Goal: Task Accomplishment & Management: Complete application form

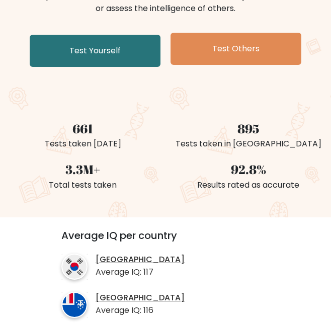
scroll to position [167, 0]
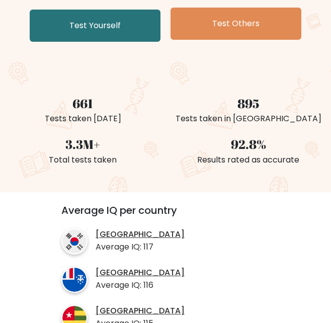
click at [185, 140] on div "92.8%" at bounding box center [247, 144] width 153 height 19
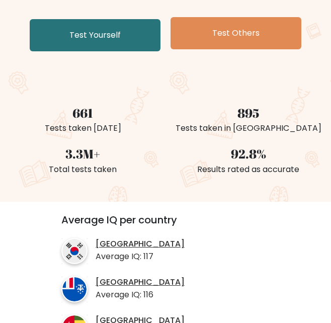
scroll to position [0, 0]
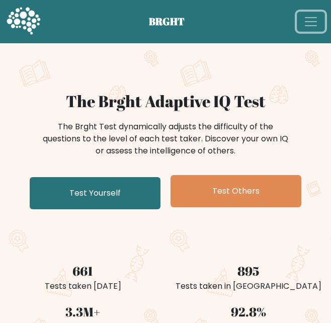
click at [314, 12] on button "Toggle navigation" at bounding box center [310, 22] width 28 height 20
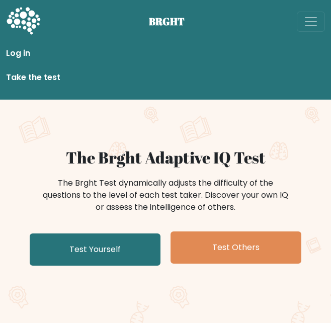
click at [18, 75] on link "Take the test" at bounding box center [165, 77] width 319 height 20
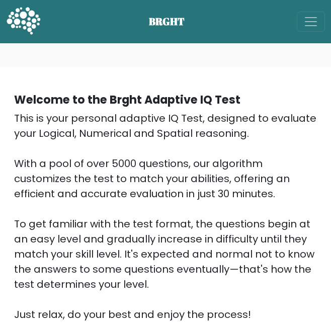
scroll to position [335, 0]
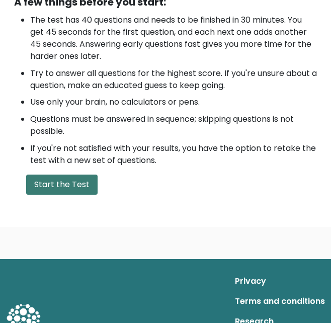
click at [83, 189] on button "Start the Test" at bounding box center [61, 184] width 71 height 20
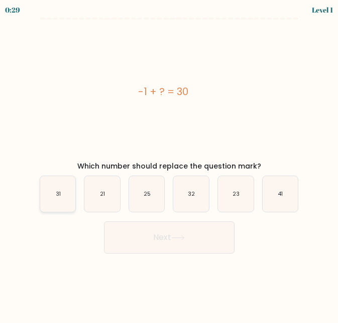
click at [62, 195] on icon "31" at bounding box center [58, 194] width 36 height 36
click at [169, 164] on input "a. 31" at bounding box center [169, 162] width 1 height 3
radio input "true"
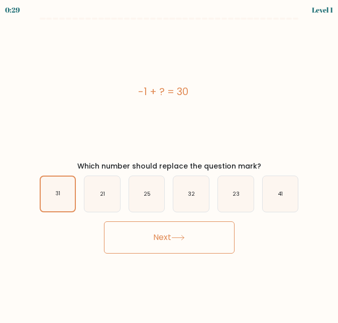
click at [172, 247] on button "Next" at bounding box center [169, 237] width 131 height 32
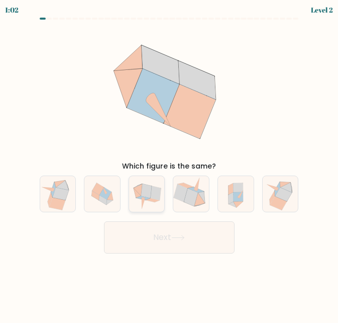
click at [161, 193] on icon at bounding box center [147, 193] width 36 height 35
click at [169, 164] on input "c." at bounding box center [169, 162] width 1 height 3
radio input "true"
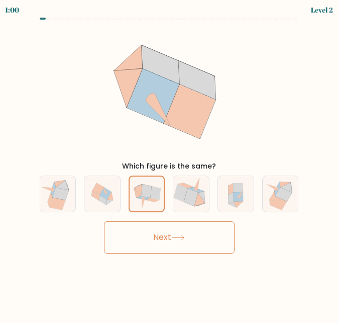
click at [180, 242] on button "Next" at bounding box center [169, 237] width 131 height 32
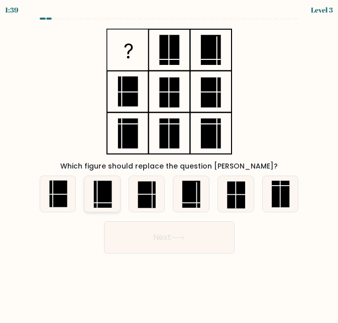
click at [108, 193] on rect at bounding box center [103, 193] width 18 height 27
click at [169, 164] on input "b." at bounding box center [169, 162] width 1 height 3
radio input "true"
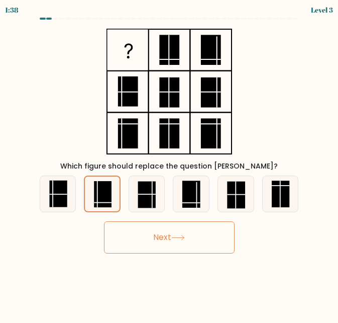
click at [173, 247] on button "Next" at bounding box center [169, 237] width 131 height 32
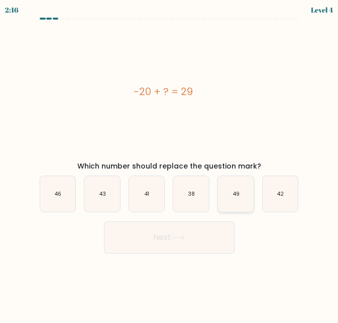
click at [243, 197] on icon "49" at bounding box center [236, 194] width 36 height 36
click at [170, 164] on input "e. 49" at bounding box center [169, 162] width 1 height 3
radio input "true"
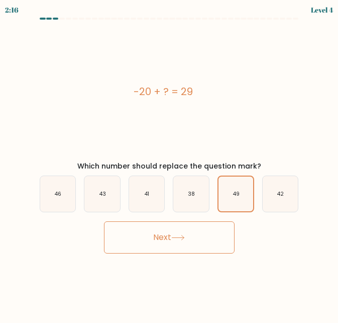
click at [181, 238] on icon at bounding box center [178, 238] width 14 height 6
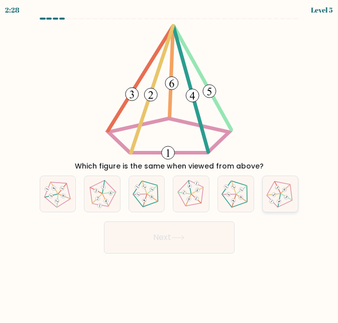
click at [279, 200] on 638 at bounding box center [279, 201] width 6 height 6
click at [170, 164] on input "f." at bounding box center [169, 162] width 1 height 3
radio input "true"
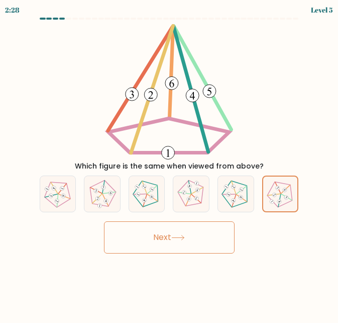
click at [173, 244] on button "Next" at bounding box center [169, 237] width 131 height 32
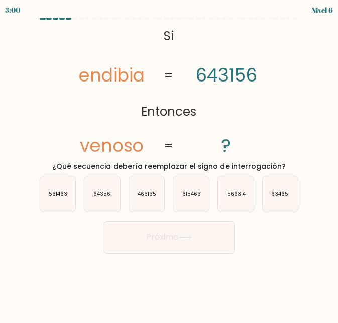
click at [121, 80] on tspan "endibia" at bounding box center [112, 75] width 66 height 25
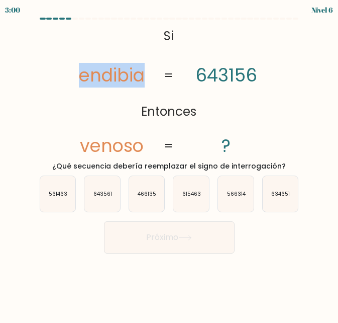
click at [121, 80] on tspan "endibia" at bounding box center [112, 75] width 66 height 25
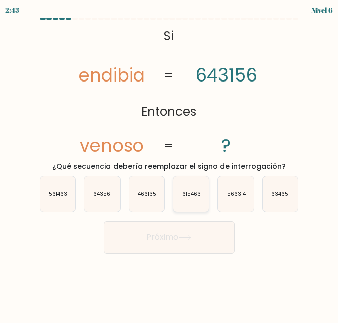
click at [198, 194] on text "615463" at bounding box center [191, 194] width 19 height 8
click at [170, 164] on input "d. 615463" at bounding box center [169, 162] width 1 height 3
radio input "true"
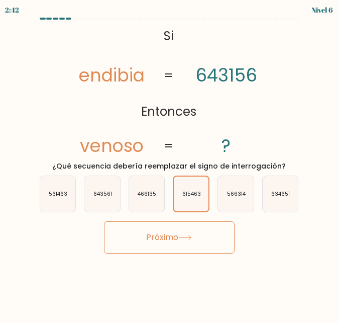
click at [194, 242] on button "Próximo" at bounding box center [169, 237] width 131 height 32
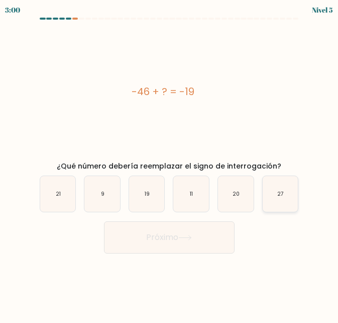
click at [286, 193] on icon "27" at bounding box center [281, 194] width 36 height 36
click at [170, 164] on input "f. 27" at bounding box center [169, 162] width 1 height 3
radio input "true"
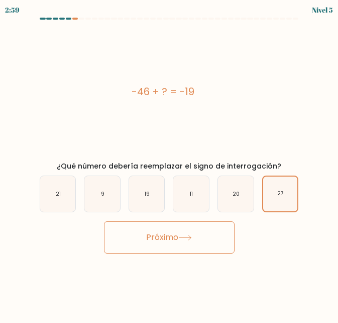
drag, startPoint x: 190, startPoint y: 234, endPoint x: 200, endPoint y: 224, distance: 13.9
click at [189, 234] on button "Próximo" at bounding box center [169, 237] width 131 height 32
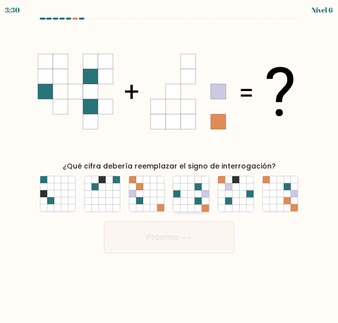
click at [203, 197] on icon at bounding box center [205, 193] width 7 height 7
click at [170, 164] on input "d." at bounding box center [169, 162] width 1 height 3
radio input "true"
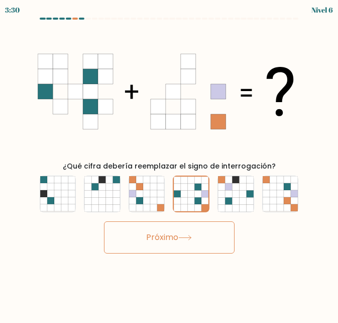
click at [184, 241] on button "Próximo" at bounding box center [169, 237] width 131 height 32
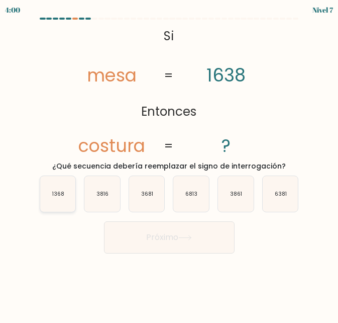
click at [61, 193] on text "1368" at bounding box center [58, 194] width 12 height 8
click at [169, 164] on input "a. 1368" at bounding box center [169, 162] width 1 height 3
radio input "true"
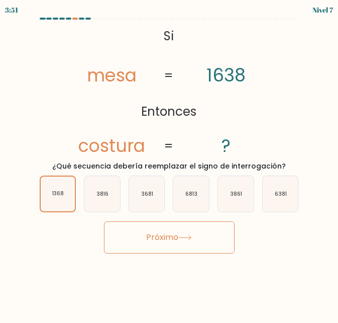
click at [153, 233] on font "Próximo" at bounding box center [162, 237] width 32 height 12
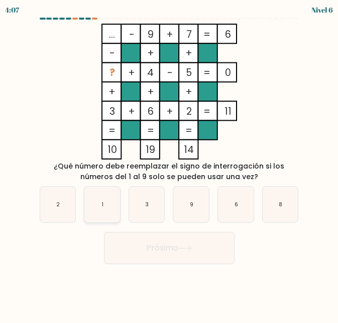
click at [102, 206] on text "1" at bounding box center [103, 204] width 2 height 8
click at [169, 164] on input "b. 1" at bounding box center [169, 162] width 1 height 3
radio input "true"
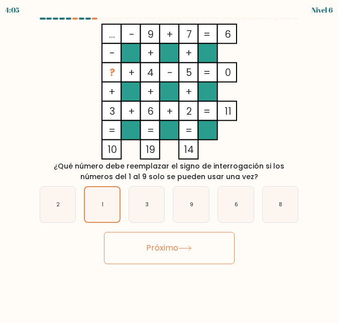
click at [154, 246] on font "Próximo" at bounding box center [162, 248] width 32 height 12
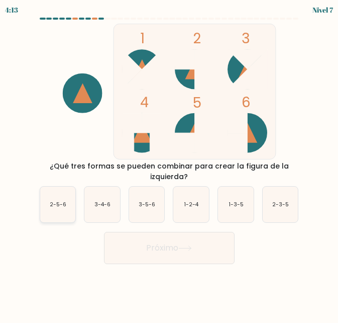
click at [61, 212] on icon "2-5-6" at bounding box center [58, 204] width 36 height 36
click at [169, 164] on input "a. 2-5-6" at bounding box center [169, 162] width 1 height 3
radio input "true"
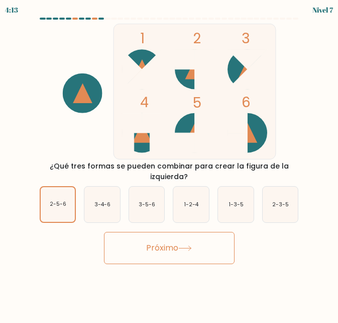
click at [168, 253] on button "Próximo" at bounding box center [169, 248] width 131 height 32
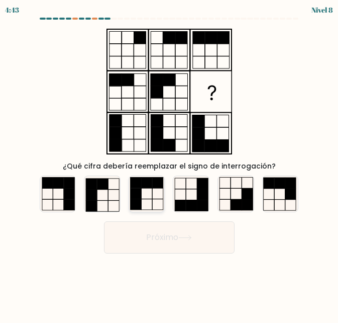
click at [140, 196] on rect at bounding box center [135, 193] width 11 height 11
click at [169, 164] on input "c." at bounding box center [169, 162] width 1 height 3
radio input "true"
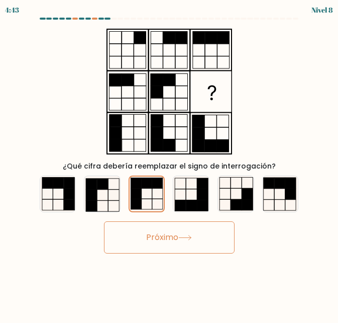
click at [218, 238] on button "Próximo" at bounding box center [169, 237] width 131 height 32
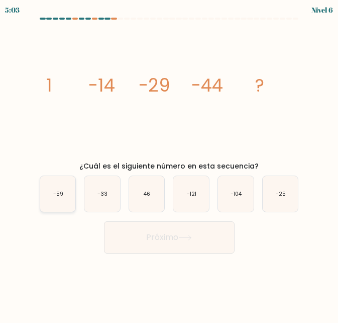
click at [60, 185] on icon "-59" at bounding box center [58, 194] width 36 height 36
click at [169, 164] on input "a. -59" at bounding box center [169, 162] width 1 height 3
radio input "true"
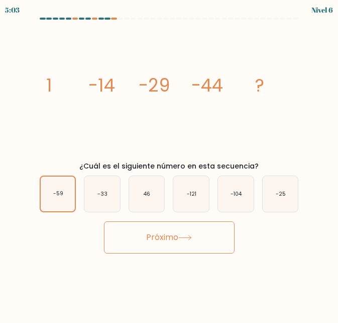
click at [157, 242] on font "Próximo" at bounding box center [162, 237] width 32 height 12
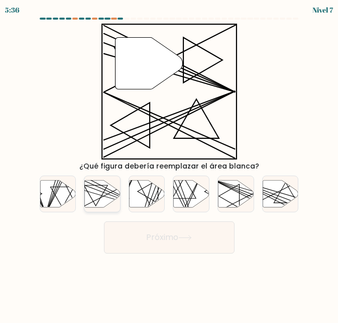
click at [104, 190] on icon at bounding box center [102, 193] width 36 height 27
click at [169, 164] on input "b." at bounding box center [169, 162] width 1 height 3
radio input "true"
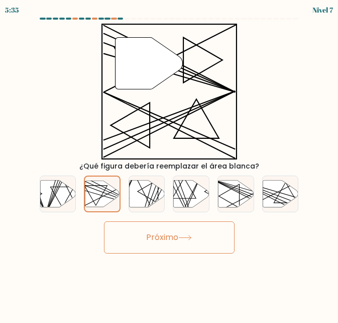
click at [197, 236] on button "Próximo" at bounding box center [169, 237] width 131 height 32
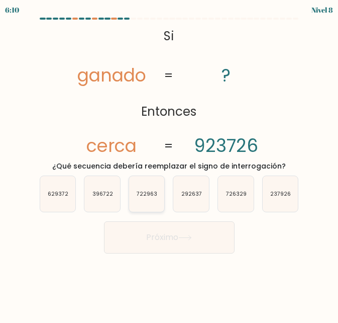
click at [142, 186] on icon "722963" at bounding box center [147, 194] width 36 height 36
click at [169, 164] on input "c. 722963" at bounding box center [169, 162] width 1 height 3
radio input "true"
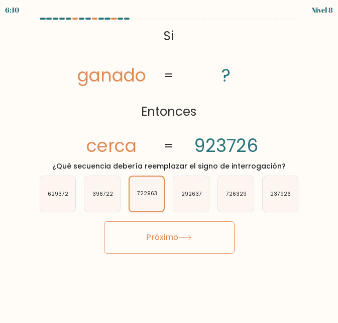
click at [169, 251] on button "Próximo" at bounding box center [169, 237] width 131 height 32
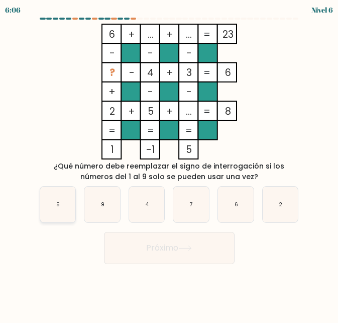
click at [61, 210] on icon "5" at bounding box center [58, 204] width 36 height 36
click at [169, 164] on input "a. 5" at bounding box center [169, 162] width 1 height 3
radio input "true"
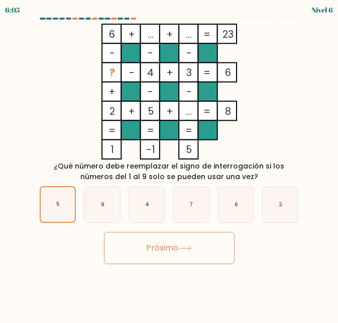
click at [148, 242] on font "Próximo" at bounding box center [162, 248] width 32 height 12
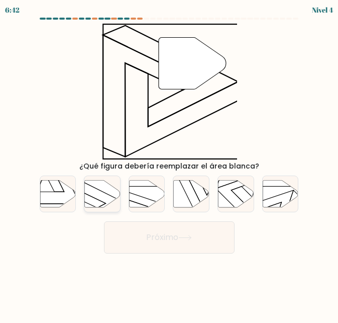
click at [107, 186] on icon at bounding box center [102, 193] width 36 height 27
click at [169, 164] on input "b." at bounding box center [169, 162] width 1 height 3
radio input "true"
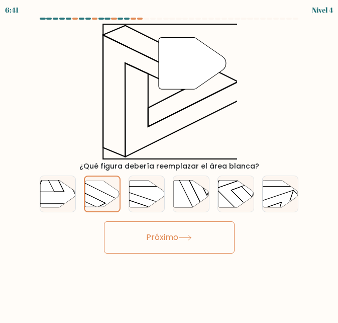
click at [177, 239] on font "Próximo" at bounding box center [162, 237] width 32 height 12
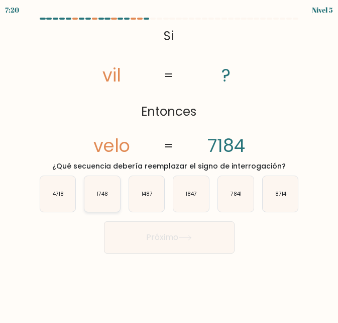
click at [109, 203] on icon "1748" at bounding box center [102, 194] width 36 height 36
click at [169, 164] on input "b. 1748" at bounding box center [169, 162] width 1 height 3
radio input "true"
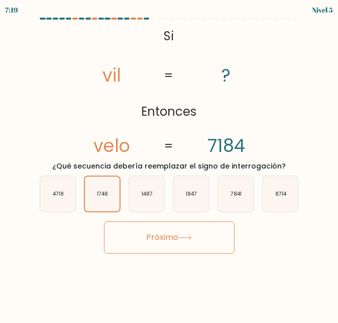
click at [174, 246] on button "Próximo" at bounding box center [169, 237] width 131 height 32
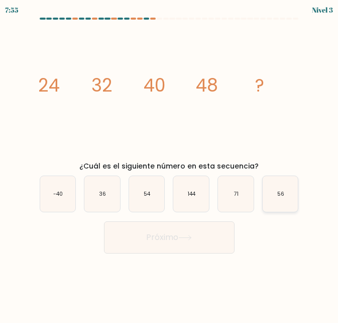
click at [274, 196] on icon "56" at bounding box center [281, 194] width 36 height 36
click at [170, 164] on input "f. 56" at bounding box center [169, 162] width 1 height 3
radio input "true"
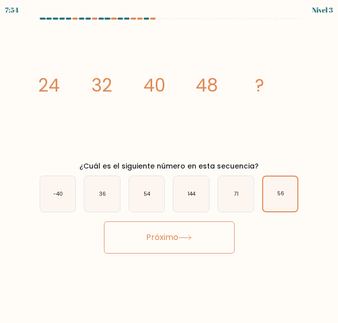
click at [190, 241] on button "Próximo" at bounding box center [169, 237] width 131 height 32
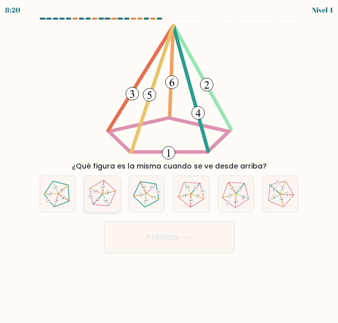
click at [101, 201] on icon at bounding box center [102, 193] width 29 height 29
click at [169, 164] on input "b." at bounding box center [169, 162] width 1 height 3
radio input "true"
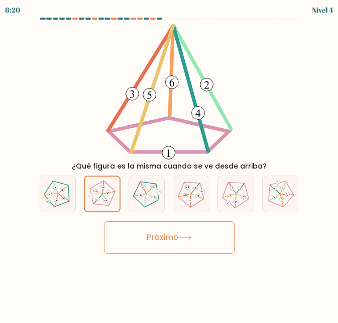
click at [166, 238] on font "Próximo" at bounding box center [162, 237] width 32 height 12
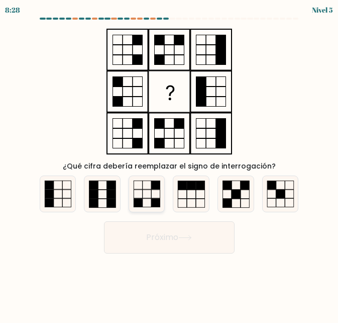
click at [149, 188] on icon at bounding box center [147, 194] width 36 height 36
click at [169, 164] on input "c." at bounding box center [169, 162] width 1 height 3
radio input "true"
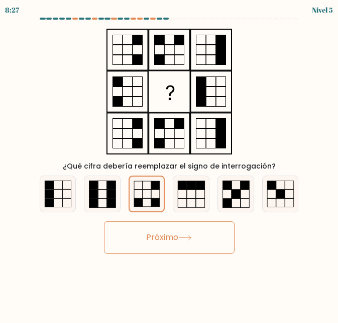
click at [175, 230] on button "Próximo" at bounding box center [169, 237] width 131 height 32
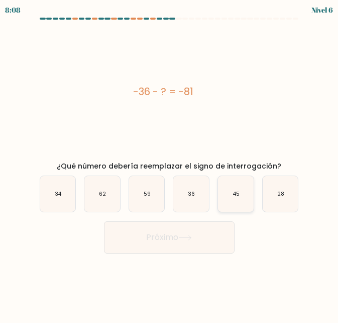
click at [237, 200] on icon "45" at bounding box center [236, 194] width 36 height 36
click at [170, 164] on input "e. 45" at bounding box center [169, 162] width 1 height 3
radio input "true"
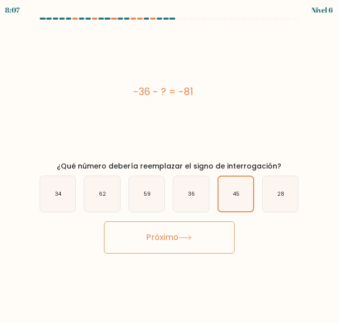
click at [189, 235] on icon at bounding box center [185, 238] width 14 height 6
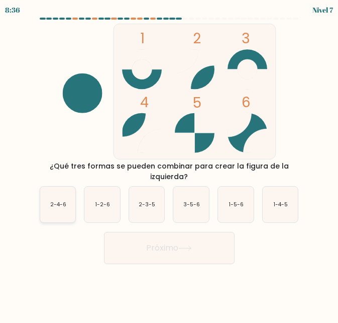
click at [59, 206] on text "2-4-6" at bounding box center [58, 204] width 16 height 8
click at [169, 164] on input "a. 2-4-6" at bounding box center [169, 162] width 1 height 3
radio input "true"
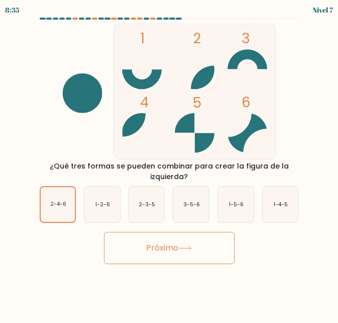
click at [179, 245] on button "Próximo" at bounding box center [169, 248] width 131 height 32
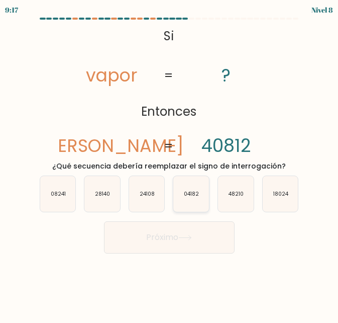
click at [197, 201] on icon "04182" at bounding box center [191, 194] width 36 height 36
click at [170, 164] on input "d. 04182" at bounding box center [169, 162] width 1 height 3
radio input "true"
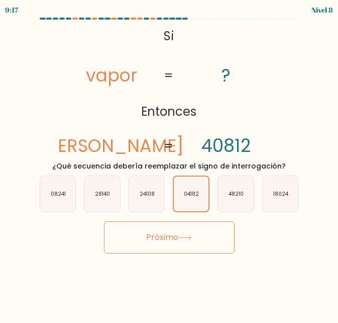
click at [175, 247] on button "Próximo" at bounding box center [169, 237] width 131 height 32
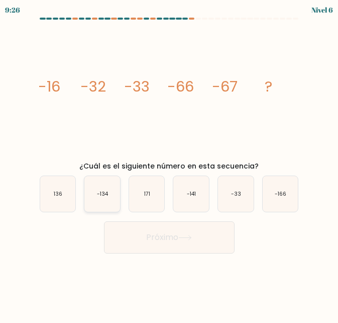
click at [99, 190] on icon "-134" at bounding box center [102, 194] width 36 height 36
click at [169, 164] on input "b. -134" at bounding box center [169, 162] width 1 height 3
radio input "true"
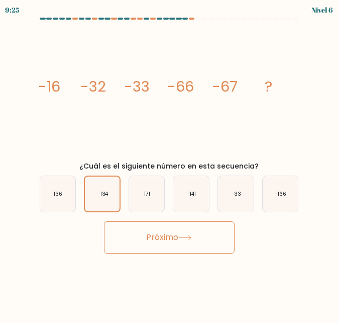
click at [146, 237] on font "Próximo" at bounding box center [162, 237] width 32 height 12
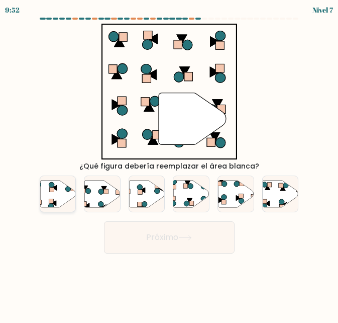
click at [50, 196] on icon at bounding box center [58, 193] width 36 height 27
click at [169, 164] on input "a." at bounding box center [169, 162] width 1 height 3
radio input "true"
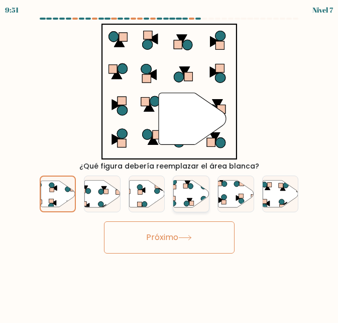
drag, startPoint x: 156, startPoint y: 247, endPoint x: 206, endPoint y: 210, distance: 62.1
click at [156, 247] on button "Próximo" at bounding box center [169, 237] width 131 height 32
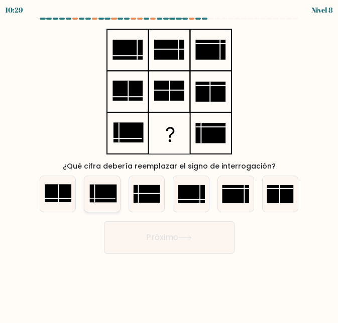
click at [105, 200] on rect at bounding box center [103, 193] width 27 height 18
click at [169, 164] on input "b." at bounding box center [169, 162] width 1 height 3
radio input "true"
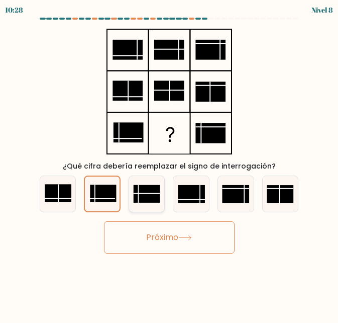
click at [152, 195] on rect at bounding box center [147, 194] width 27 height 18
click at [169, 164] on input "c." at bounding box center [169, 162] width 1 height 3
radio input "true"
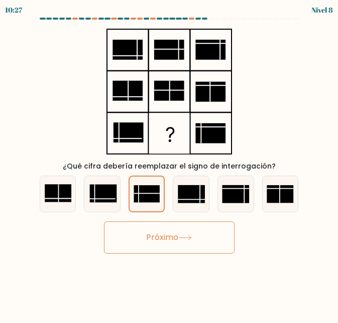
click at [177, 237] on font "Próximo" at bounding box center [162, 237] width 32 height 12
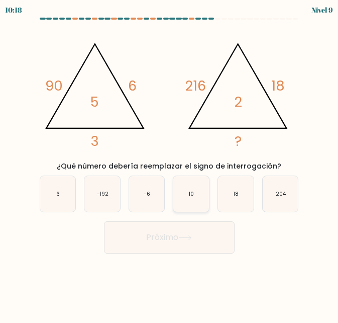
click at [186, 181] on icon "10" at bounding box center [191, 194] width 36 height 36
click at [170, 164] on input "d. 10" at bounding box center [169, 162] width 1 height 3
radio input "true"
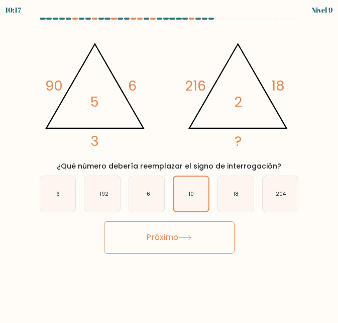
click at [167, 236] on font "Próximo" at bounding box center [162, 237] width 32 height 12
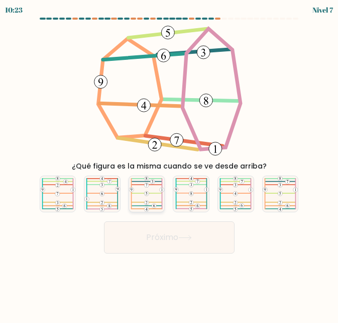
click at [146, 188] on icon at bounding box center [146, 194] width 35 height 36
click at [169, 164] on input "c." at bounding box center [169, 162] width 1 height 3
radio input "true"
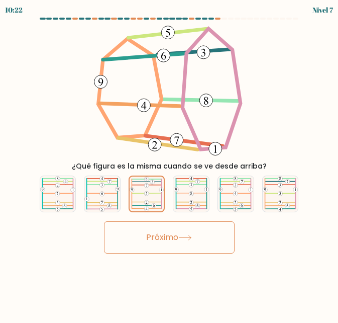
click at [165, 240] on font "Próximo" at bounding box center [162, 237] width 32 height 12
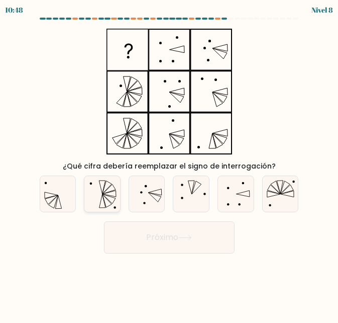
click at [108, 183] on icon at bounding box center [102, 194] width 36 height 36
click at [169, 164] on input "b." at bounding box center [169, 162] width 1 height 3
radio input "true"
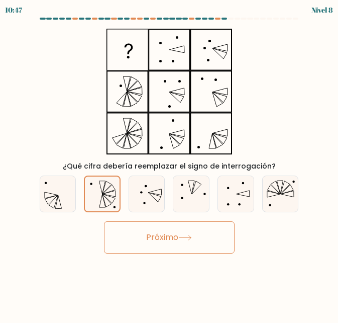
click at [188, 236] on icon at bounding box center [185, 238] width 14 height 6
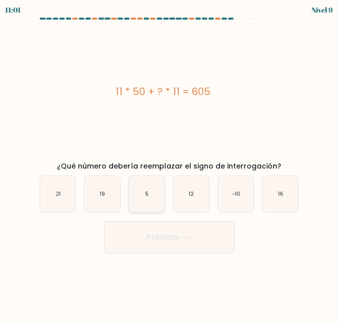
click at [139, 204] on icon "5" at bounding box center [147, 194] width 36 height 36
click at [169, 164] on input "c. 5" at bounding box center [169, 162] width 1 height 3
radio input "true"
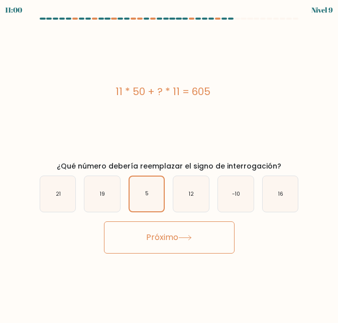
click at [163, 240] on font "Próximo" at bounding box center [162, 237] width 32 height 12
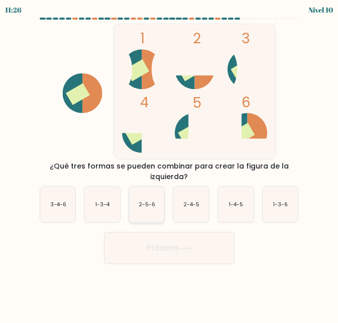
click at [154, 205] on text "2-5-6" at bounding box center [147, 204] width 17 height 8
click at [169, 164] on input "c. 2-5-6" at bounding box center [169, 162] width 1 height 3
radio input "true"
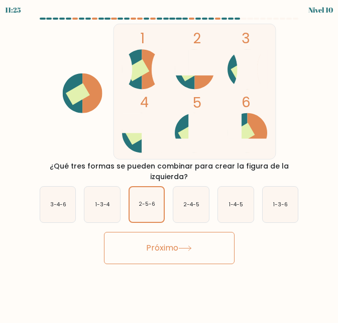
click at [161, 246] on font "Próximo" at bounding box center [162, 248] width 32 height 12
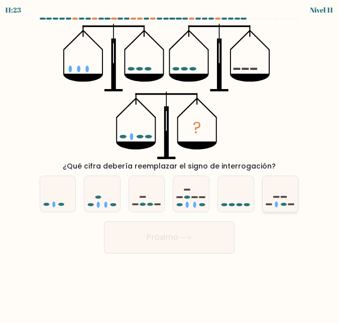
click at [278, 195] on icon at bounding box center [281, 194] width 36 height 30
click at [170, 164] on input "f." at bounding box center [169, 162] width 1 height 3
radio input "true"
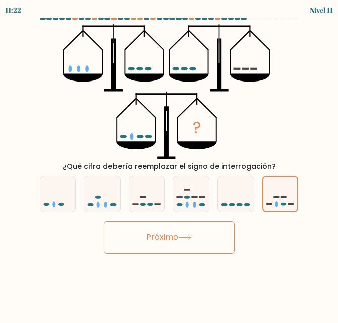
click at [163, 245] on button "Próximo" at bounding box center [169, 237] width 131 height 32
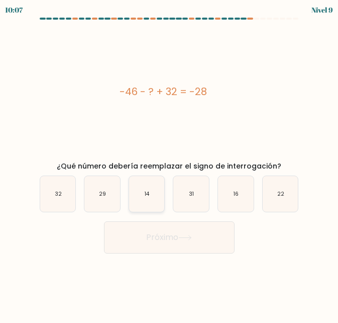
click at [152, 192] on icon "14" at bounding box center [147, 194] width 36 height 36
click at [169, 164] on input "c. 14" at bounding box center [169, 162] width 1 height 3
radio input "true"
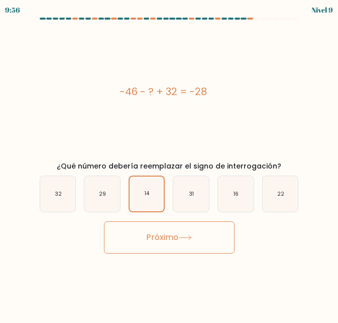
click at [198, 247] on button "Próximo" at bounding box center [169, 237] width 131 height 32
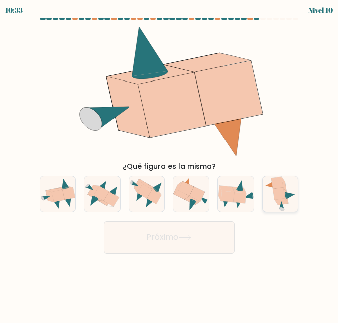
click at [284, 196] on icon at bounding box center [279, 193] width 12 height 13
click at [170, 164] on input "f." at bounding box center [169, 162] width 1 height 3
radio input "true"
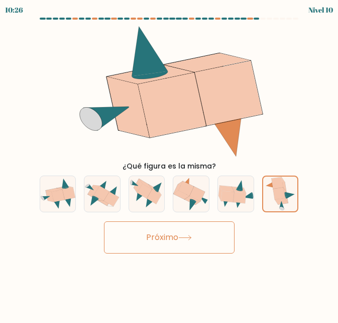
click at [166, 254] on body "10:26 Nivel 10" at bounding box center [169, 161] width 338 height 323
click at [200, 229] on button "Próximo" at bounding box center [169, 237] width 131 height 32
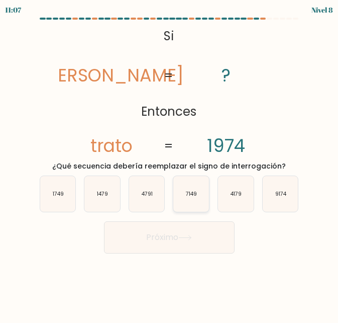
click at [196, 186] on icon "7149" at bounding box center [191, 194] width 36 height 36
click at [170, 164] on input "d. 7149" at bounding box center [169, 162] width 1 height 3
radio input "true"
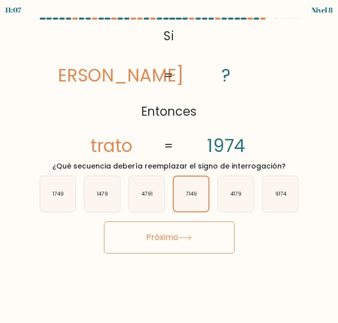
click at [181, 232] on button "Próximo" at bounding box center [169, 237] width 131 height 32
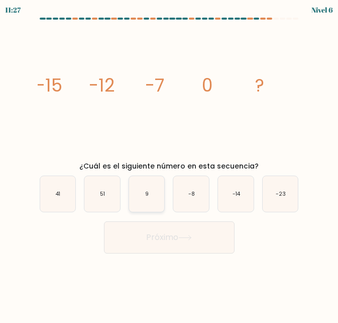
click at [154, 190] on icon "9" at bounding box center [147, 194] width 36 height 36
click at [169, 164] on input "c. 9" at bounding box center [169, 162] width 1 height 3
radio input "true"
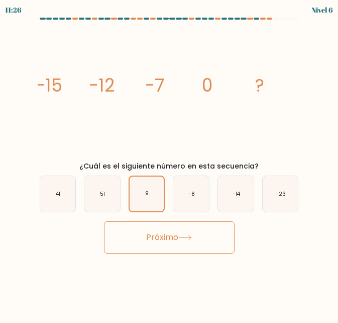
drag, startPoint x: 198, startPoint y: 235, endPoint x: 210, endPoint y: 221, distance: 17.8
click at [198, 235] on button "Próximo" at bounding box center [169, 237] width 131 height 32
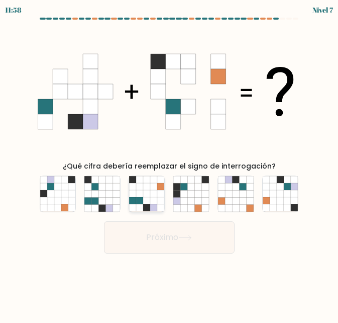
click at [155, 200] on icon at bounding box center [153, 200] width 7 height 7
click at [169, 164] on input "c." at bounding box center [169, 162] width 1 height 3
radio input "true"
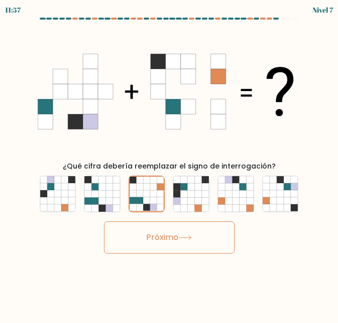
click at [170, 245] on button "Próximo" at bounding box center [169, 237] width 131 height 32
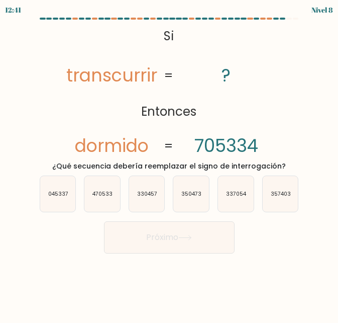
click at [126, 192] on div "c. 330457" at bounding box center [147, 193] width 45 height 37
click at [144, 201] on icon "330457" at bounding box center [147, 194] width 36 height 36
click at [169, 164] on input "c. 330457" at bounding box center [169, 162] width 1 height 3
radio input "true"
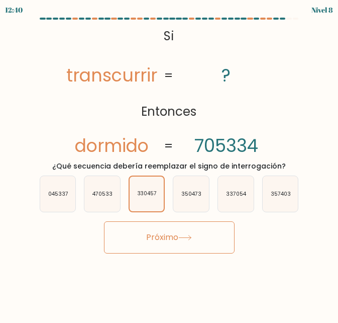
click at [161, 246] on button "Próximo" at bounding box center [169, 237] width 131 height 32
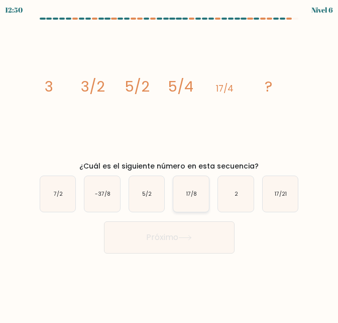
click at [190, 191] on text "17/8" at bounding box center [191, 194] width 11 height 8
click at [170, 164] on input "d. 17/8" at bounding box center [169, 162] width 1 height 3
radio input "true"
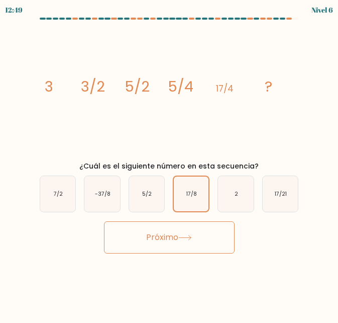
click at [178, 233] on font "Próximo" at bounding box center [162, 237] width 32 height 12
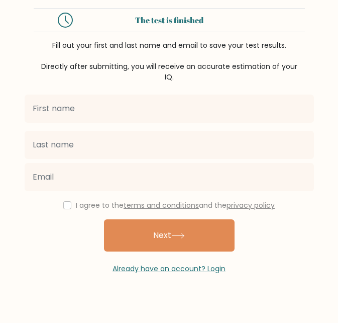
click at [186, 101] on input "text" at bounding box center [169, 108] width 289 height 28
type input "Ariel"
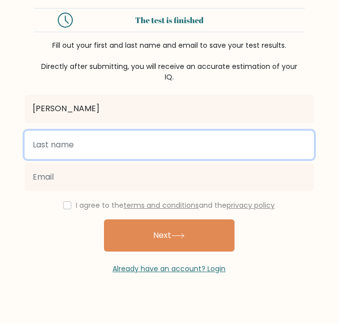
click at [129, 131] on input "text" at bounding box center [169, 145] width 289 height 28
type input "[PERSON_NAME]"
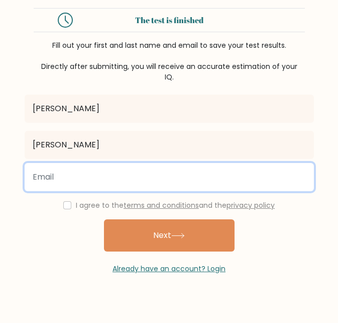
click at [75, 167] on input "email" at bounding box center [169, 177] width 289 height 28
type input "stealthyeled@gmail.com"
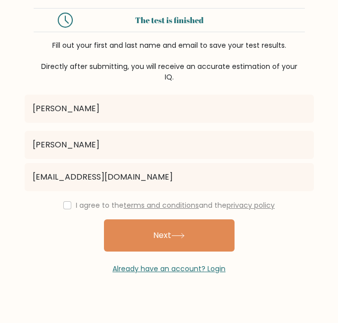
click at [73, 218] on div "Ariel Calvo stealthyeled@gmail.com I agree to the terms and conditions and the …" at bounding box center [169, 177] width 301 height 191
click at [63, 201] on input "checkbox" at bounding box center [67, 205] width 8 height 8
checkbox input "true"
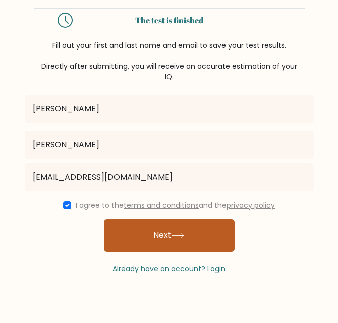
click at [156, 231] on button "Next" at bounding box center [169, 235] width 131 height 32
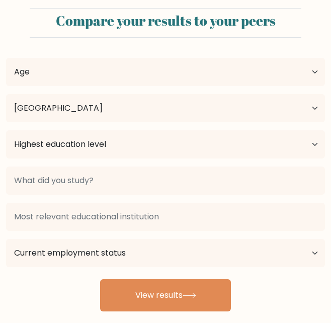
select select "PA"
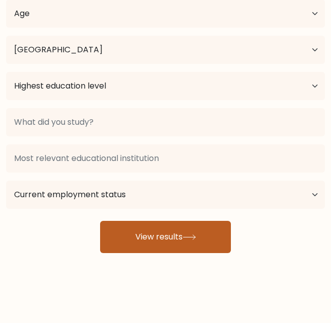
click at [161, 231] on button "View results" at bounding box center [165, 237] width 131 height 32
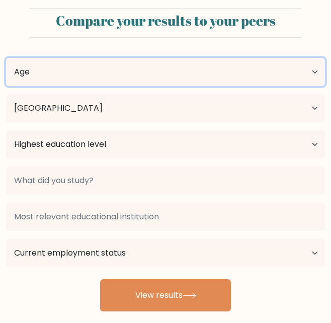
click at [58, 81] on select "Age Under [DEMOGRAPHIC_DATA] [DEMOGRAPHIC_DATA] [DEMOGRAPHIC_DATA] [DEMOGRAPHIC…" at bounding box center [165, 72] width 319 height 28
select select "18_24"
click at [6, 58] on select "Age Under 18 years old 18-24 years old 25-34 years old 35-44 years old 45-54 ye…" at bounding box center [165, 72] width 319 height 28
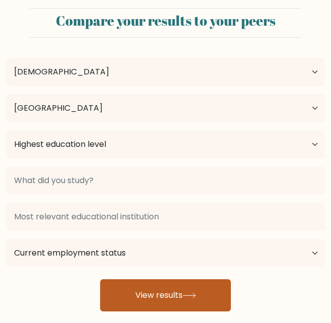
click at [166, 283] on button "View results" at bounding box center [165, 295] width 131 height 32
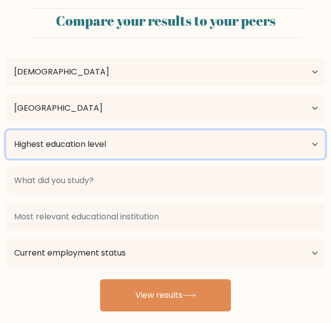
click at [64, 137] on select "Highest education level No schooling Primary Lower Secondary Upper Secondary Oc…" at bounding box center [165, 144] width 319 height 28
select select "primary"
click at [6, 130] on select "Highest education level No schooling Primary Lower Secondary Upper Secondary Oc…" at bounding box center [165, 144] width 319 height 28
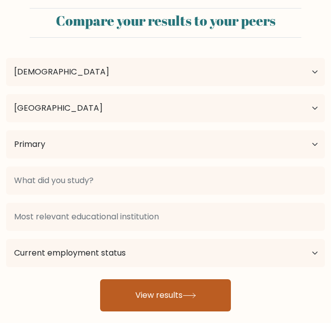
click at [142, 281] on button "View results" at bounding box center [165, 295] width 131 height 32
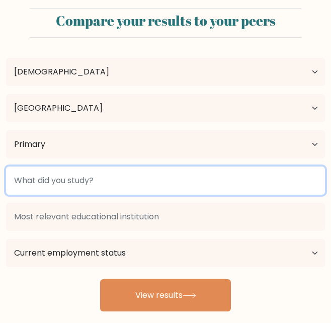
click at [70, 168] on input at bounding box center [165, 180] width 319 height 28
click at [71, 177] on input at bounding box center [165, 180] width 319 height 28
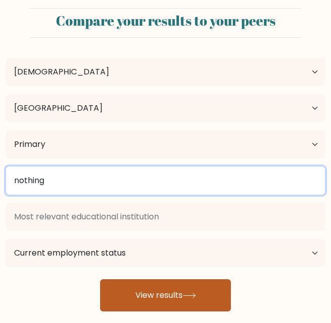
type input "nothing"
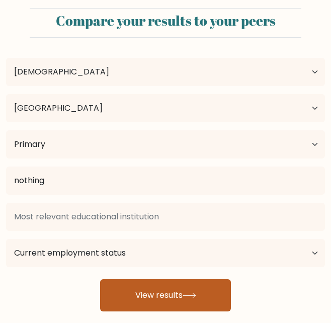
click at [120, 300] on button "View results" at bounding box center [165, 295] width 131 height 32
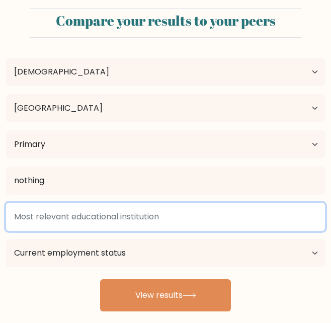
click at [110, 224] on input at bounding box center [165, 216] width 319 height 28
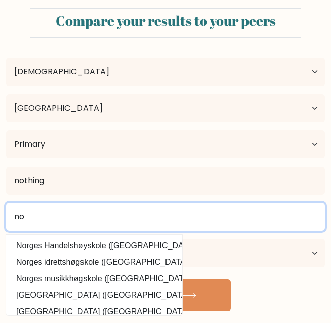
type input "n"
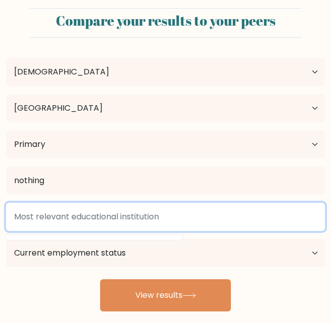
type input "o"
type input "n"
type input "a"
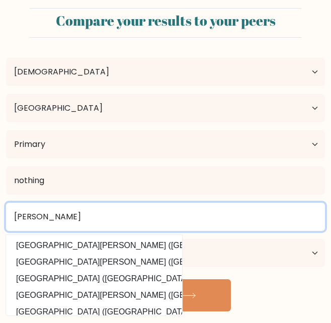
type input "Pedro Pablo"
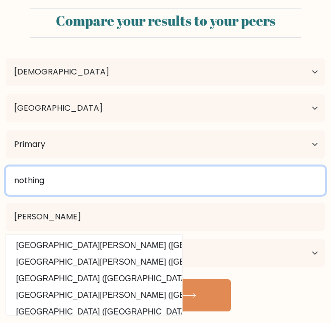
click at [165, 175] on input "nothing" at bounding box center [165, 180] width 319 height 28
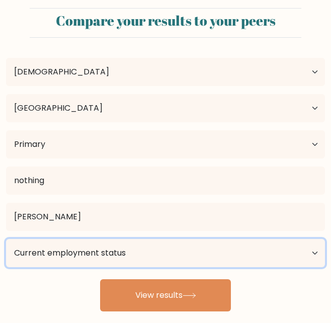
click at [87, 255] on select "Current employment status Employed Student Retired Other / prefer not to answer" at bounding box center [165, 253] width 319 height 28
click at [6, 239] on select "Current employment status Employed Student Retired Other / prefer not to answer" at bounding box center [165, 253] width 319 height 28
click at [77, 254] on select "Current employment status Employed Student Retired Other / prefer not to answer" at bounding box center [165, 253] width 319 height 28
click at [6, 239] on select "Current employment status Employed Student Retired Other / prefer not to answer" at bounding box center [165, 253] width 319 height 28
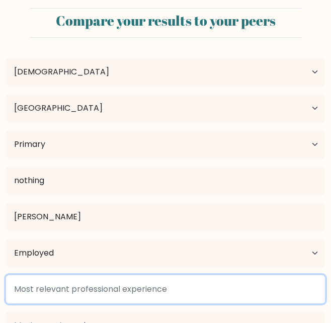
click at [143, 291] on input at bounding box center [165, 289] width 319 height 28
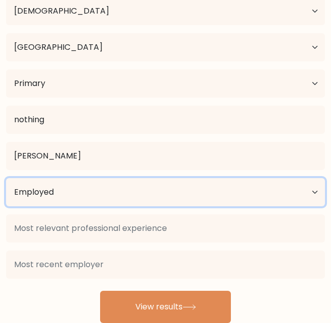
drag, startPoint x: 64, startPoint y: 195, endPoint x: 58, endPoint y: 195, distance: 5.5
click at [64, 195] on select "Current employment status Employed Student Retired Other / prefer not to answer" at bounding box center [165, 192] width 319 height 28
select select "student"
click at [6, 178] on select "Current employment status Employed Student Retired Other / prefer not to answer" at bounding box center [165, 192] width 319 height 28
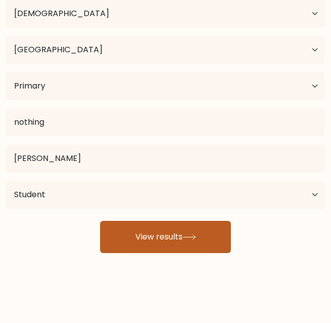
click at [164, 236] on button "View results" at bounding box center [165, 237] width 131 height 32
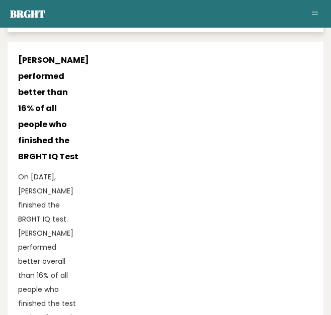
scroll to position [502, 0]
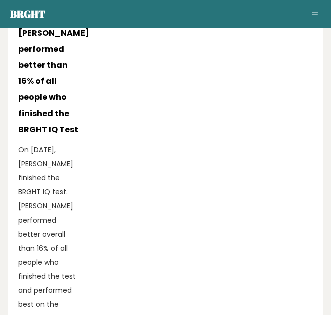
click at [190, 127] on div "16% [PERSON_NAME] performed better than 16% of all people who finished the BRGH…" at bounding box center [165, 206] width 294 height 362
drag, startPoint x: 190, startPoint y: 127, endPoint x: 129, endPoint y: 127, distance: 61.8
click at [129, 127] on div "16% [PERSON_NAME] performed better than 16% of all people who finished the BRGH…" at bounding box center [165, 206] width 294 height 362
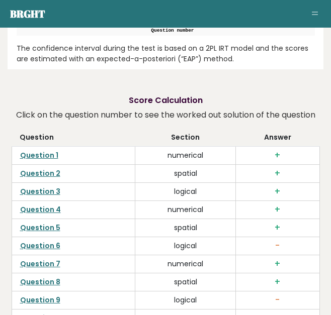
scroll to position [2679, 0]
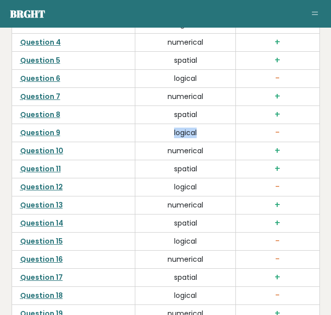
drag, startPoint x: 178, startPoint y: 102, endPoint x: 197, endPoint y: 102, distance: 19.6
click at [197, 124] on td "logical" at bounding box center [185, 133] width 101 height 18
drag, startPoint x: 197, startPoint y: 102, endPoint x: 189, endPoint y: 105, distance: 9.1
click at [189, 124] on td "logical" at bounding box center [185, 133] width 101 height 18
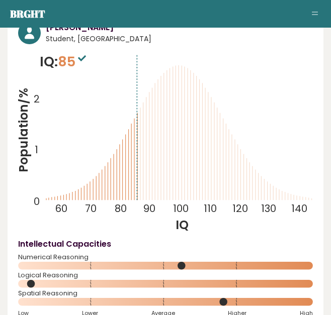
scroll to position [0, 0]
